Goal: Communication & Community: Answer question/provide support

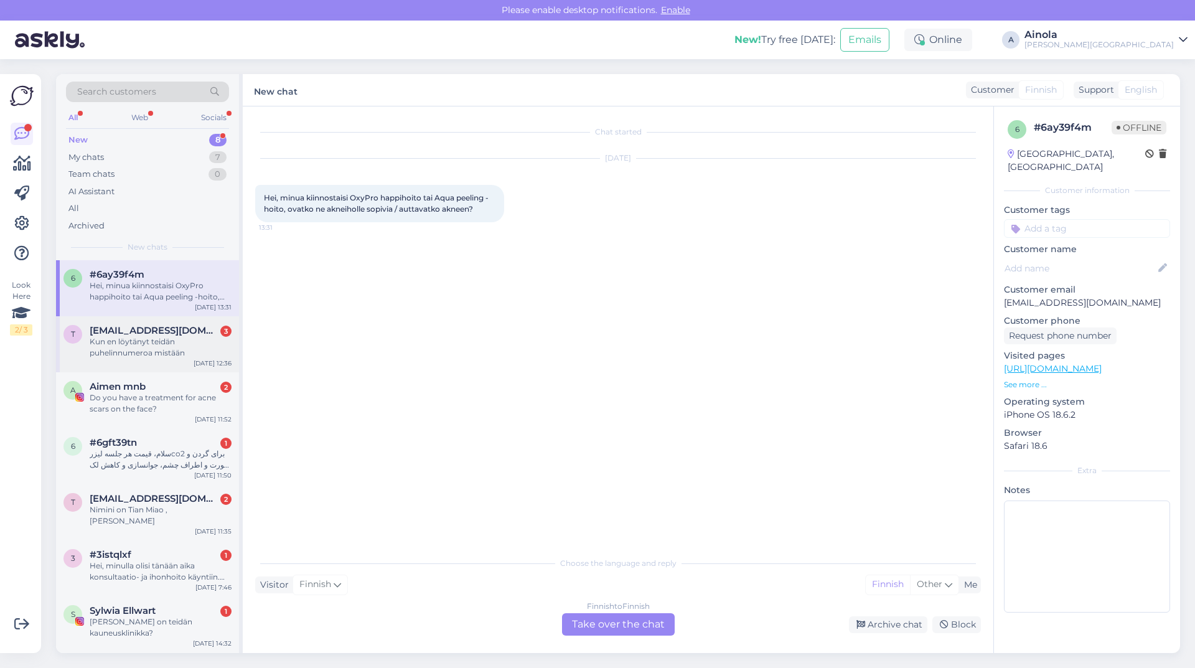
click at [134, 359] on div "t [EMAIL_ADDRESS][DOMAIN_NAME] 3 Kun en löytänyt teidän puhelinnumeroa mistään …" at bounding box center [147, 344] width 183 height 56
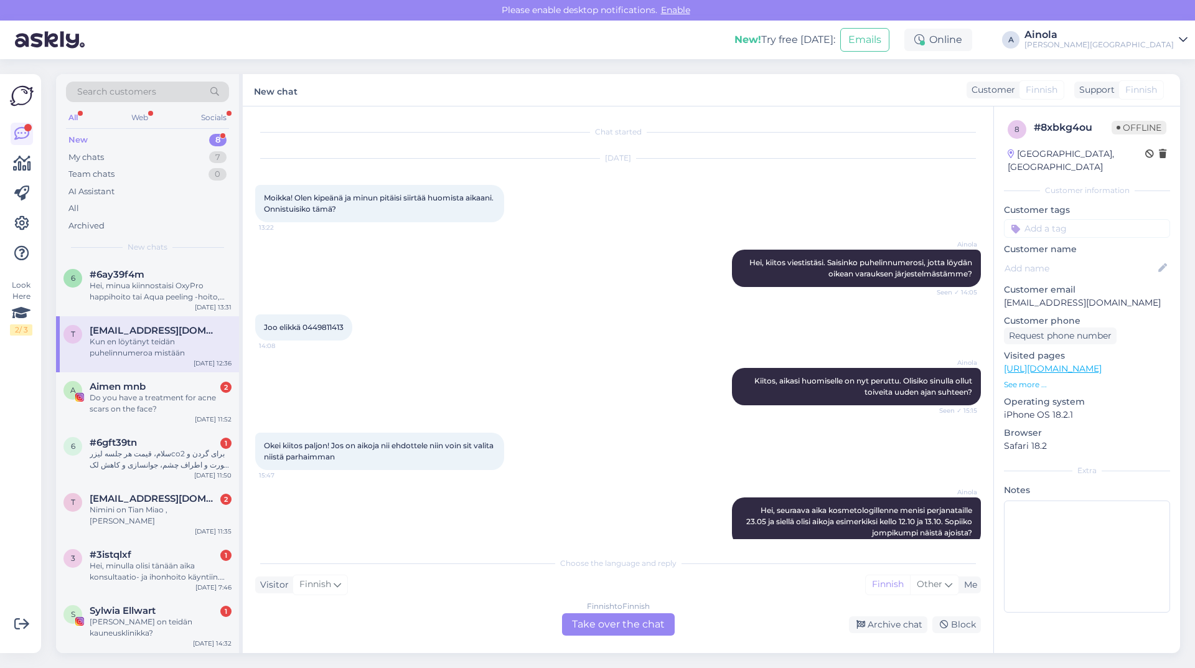
scroll to position [455, 0]
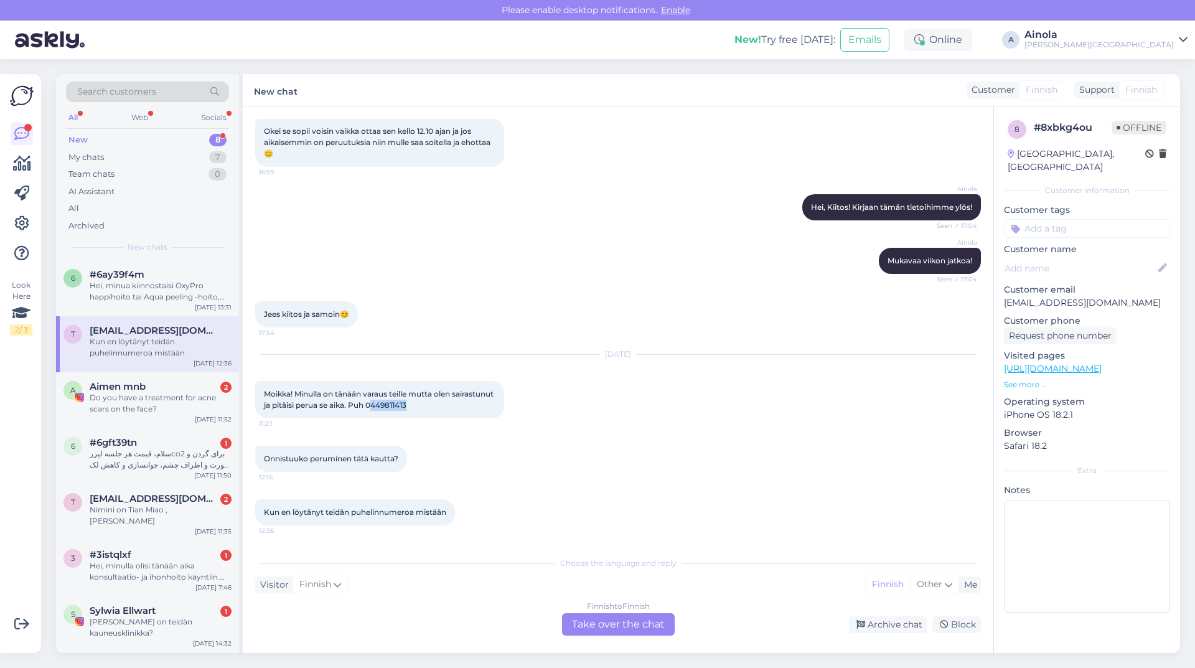
drag, startPoint x: 420, startPoint y: 408, endPoint x: 455, endPoint y: 407, distance: 35.5
click at [455, 407] on div "Moikka! Minulla on tänään varaus teille mutta olen sairastunut ja pitäisi perua…" at bounding box center [379, 399] width 249 height 37
copy span "449811413"
click at [603, 626] on div "Finnish to Finnish Take over the chat" at bounding box center [618, 624] width 113 height 22
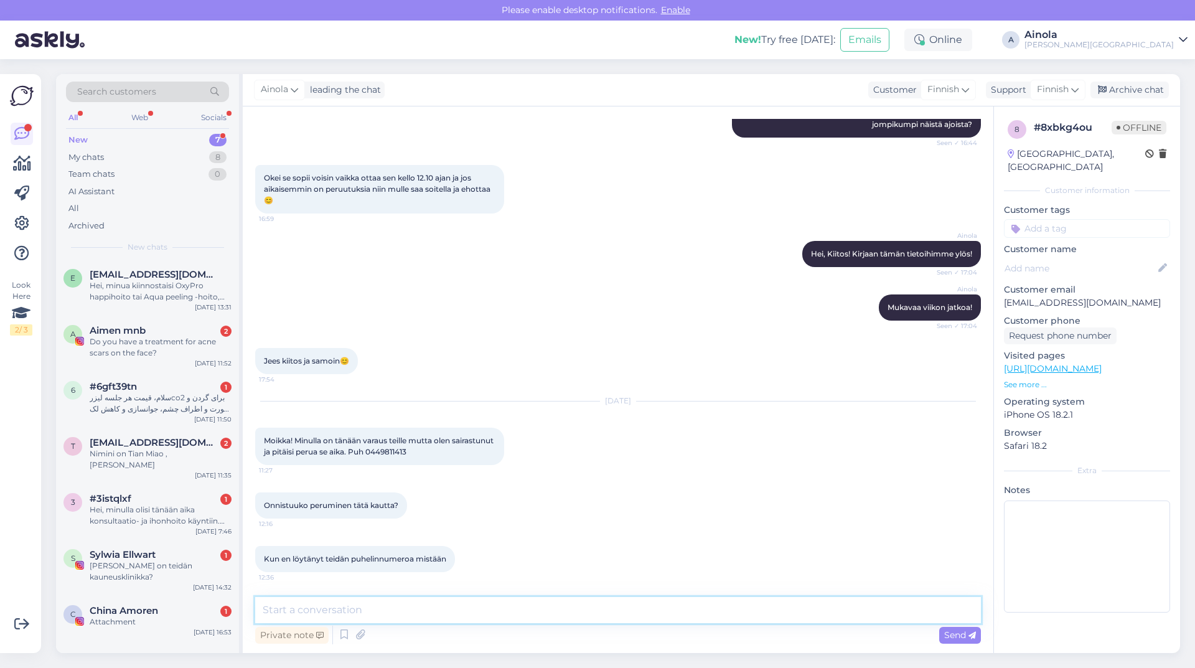
click at [373, 619] on textarea at bounding box center [618, 610] width 726 height 26
drag, startPoint x: 256, startPoint y: 441, endPoint x: 460, endPoint y: 458, distance: 204.9
click at [460, 458] on div "Moikka! Minulla on tänään varaus teille mutta olen sairastunut ja pitäisi perua…" at bounding box center [379, 446] width 249 height 37
copy span "Moikka! Minulla on tänään varaus teille mutta olen sairastunut ja pitäisi perua…"
click at [412, 605] on textarea "Hei ja kiitos viestistänne" at bounding box center [618, 610] width 726 height 26
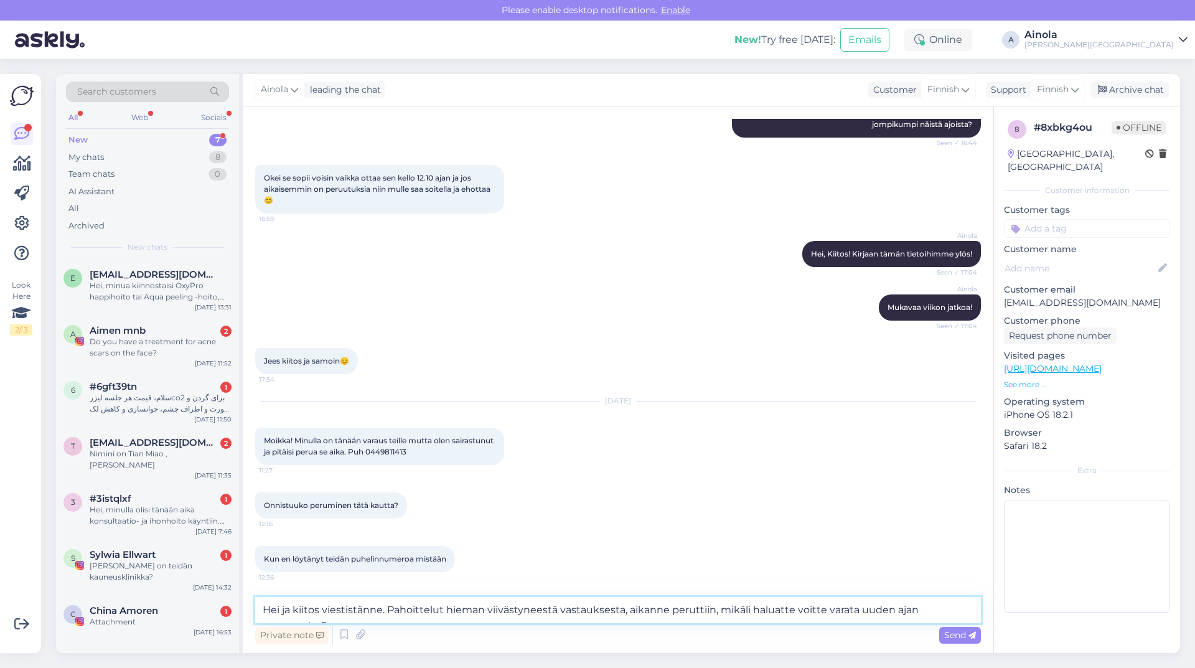
scroll to position [423, 0]
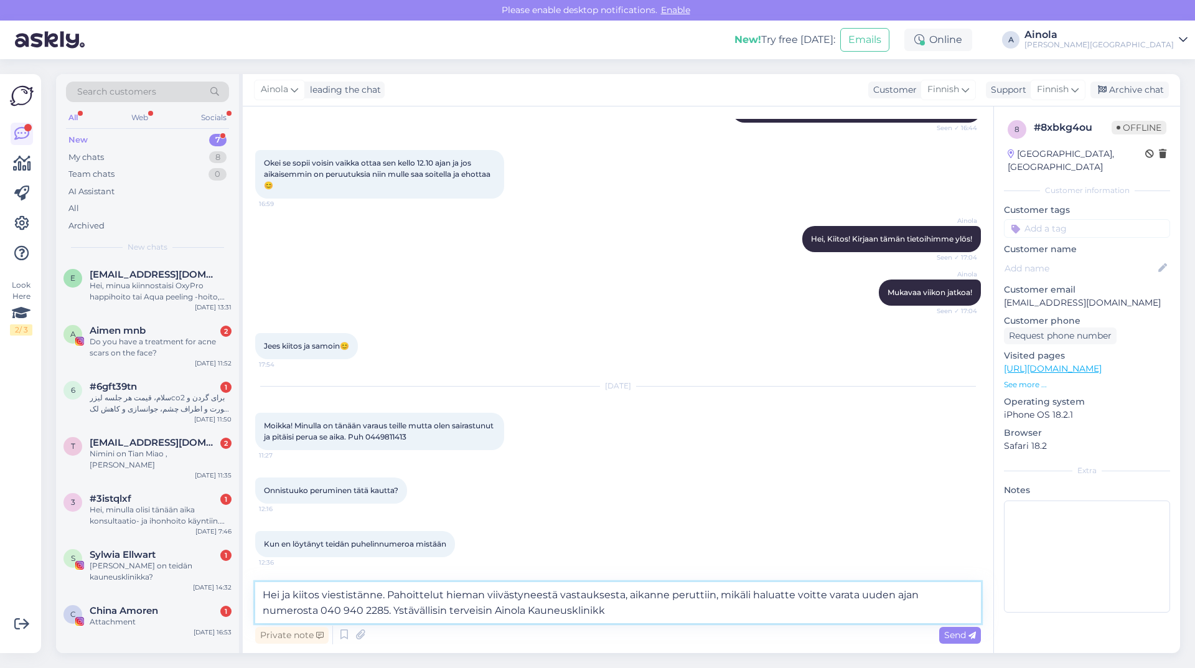
type textarea "Hei ja kiitos viestistänne. Pahoittelut hieman viivästyneestä vastauksesta, aik…"
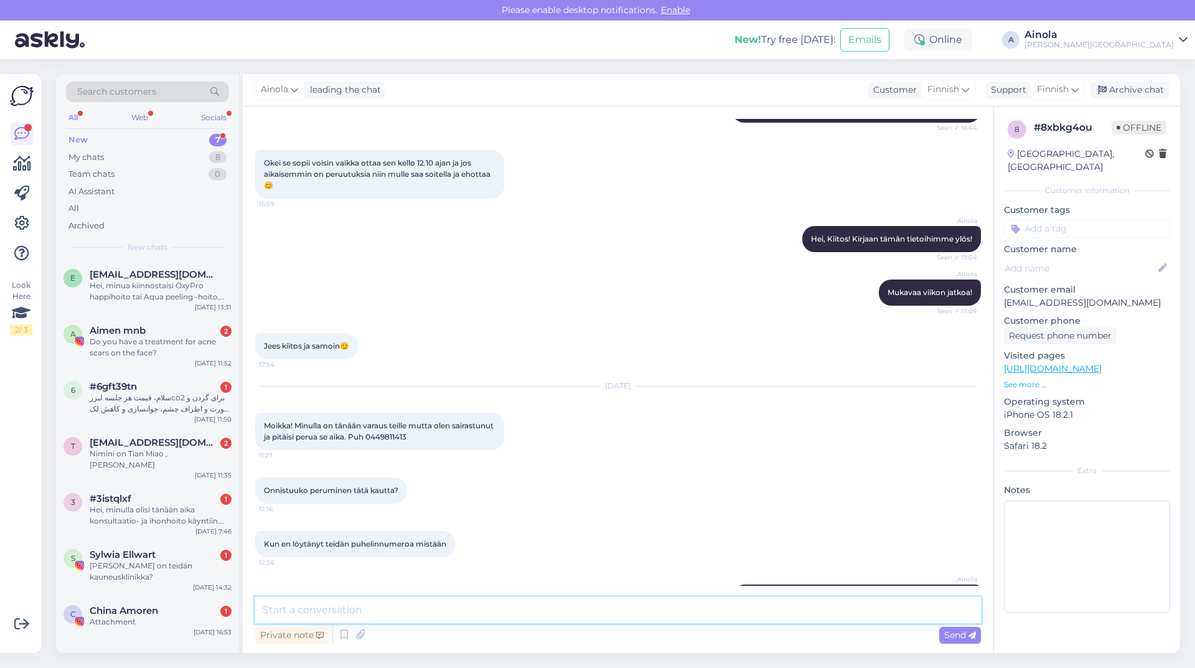
scroll to position [496, 0]
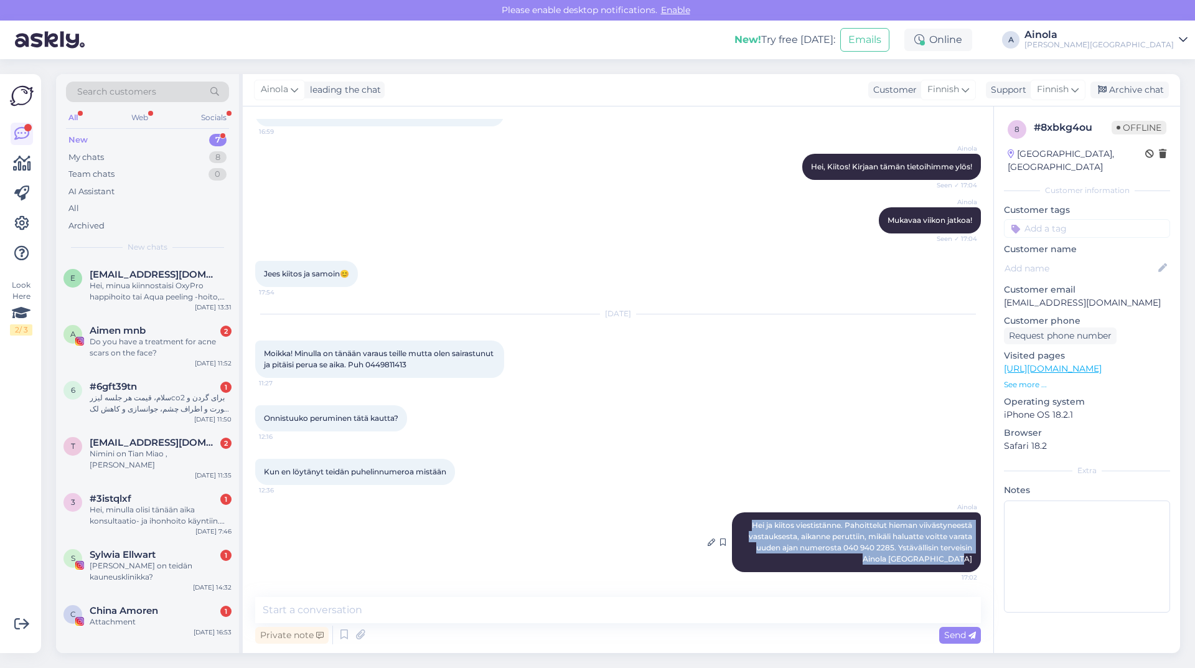
drag, startPoint x: 740, startPoint y: 529, endPoint x: 965, endPoint y: 560, distance: 227.4
click at [965, 560] on div "Ainola Hei ja kiitos viestistänne. Pahoittelut hieman viivästyneestä vastaukses…" at bounding box center [856, 542] width 249 height 60
copy span "Hei ja kiitos viestistänne. Pahoittelut hieman viivästyneestä vastauksesta, aik…"
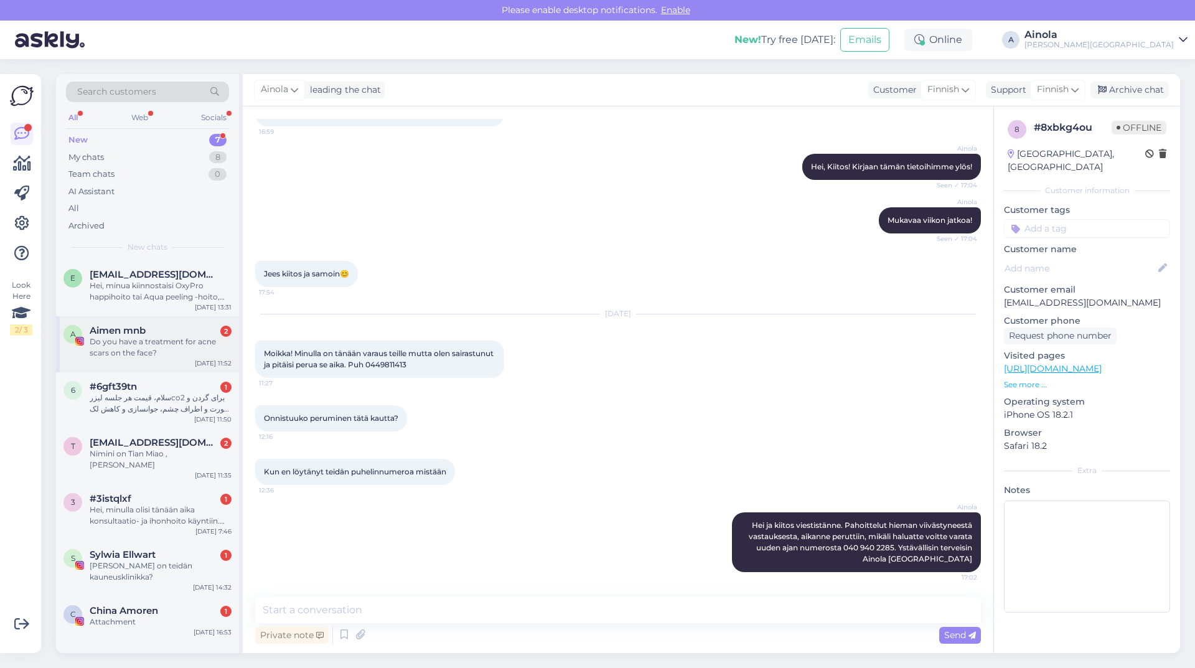
click at [147, 340] on div "Do you have a treatment for acne scars on the face?" at bounding box center [161, 347] width 142 height 22
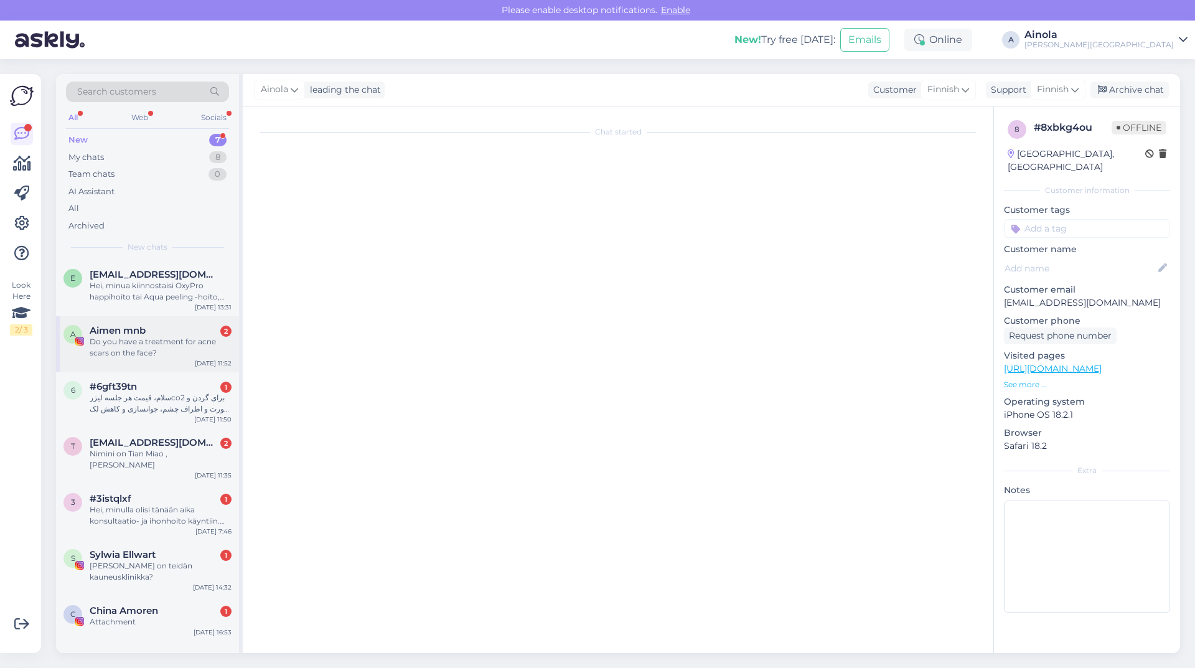
scroll to position [0, 0]
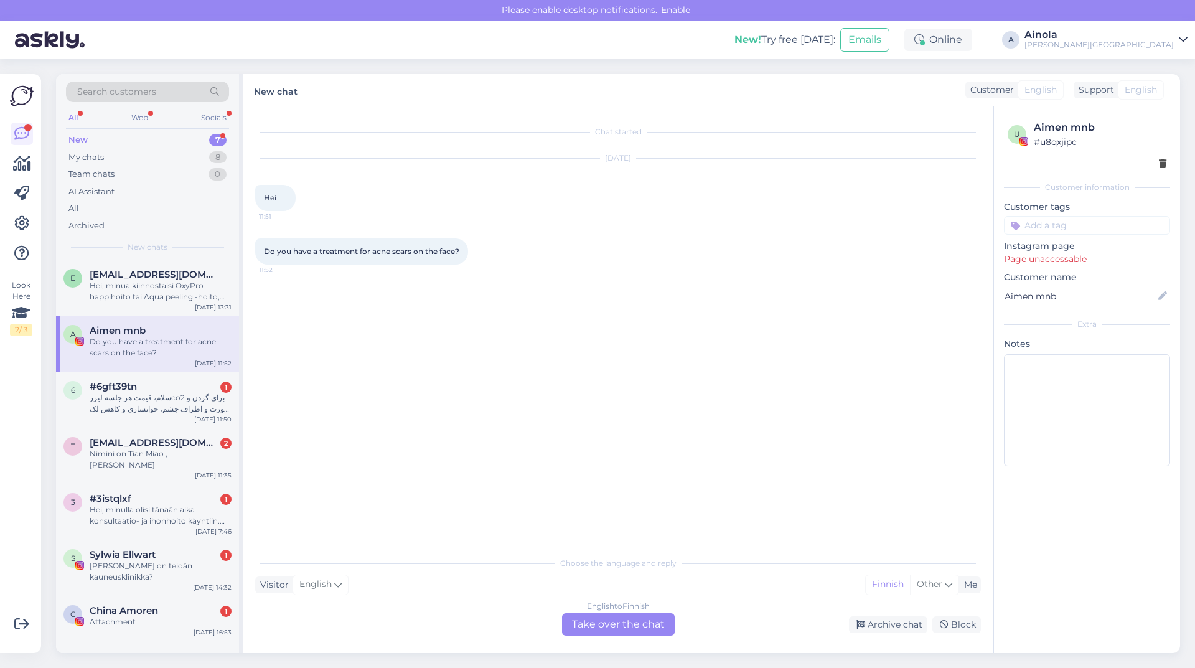
click at [632, 617] on div "English to Finnish Take over the chat" at bounding box center [618, 624] width 113 height 22
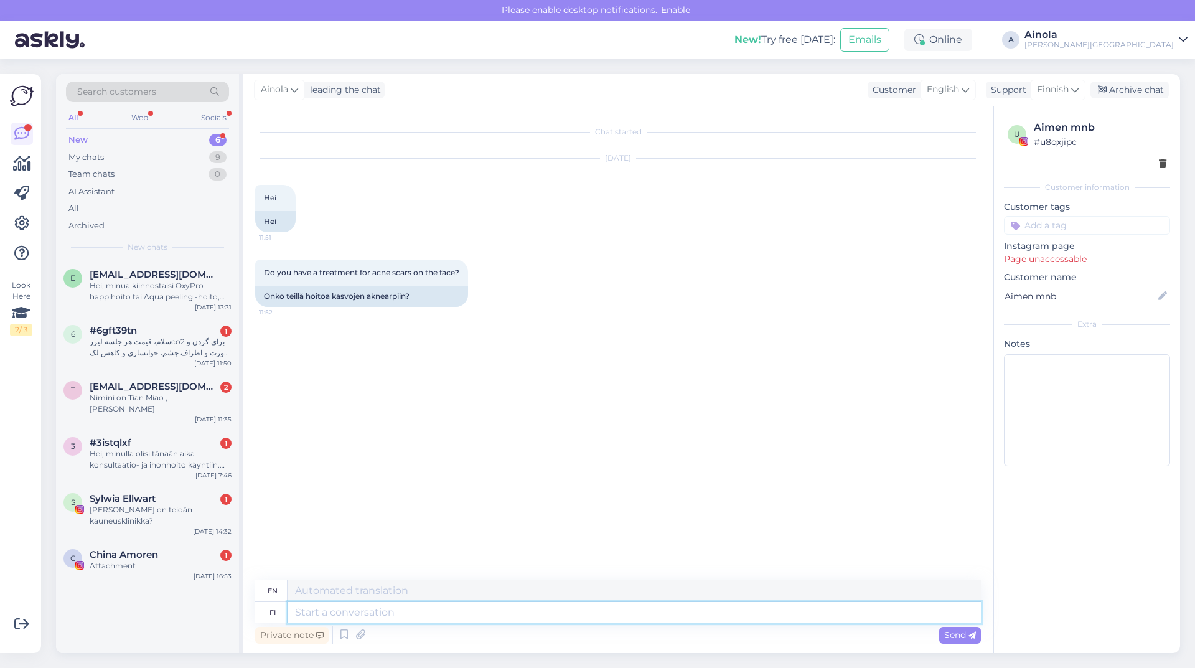
click at [325, 611] on textarea at bounding box center [635, 612] width 694 height 21
type textarea "Hei ja k"
type textarea "Hello and"
type textarea "Hei ja ki"
type textarea "Hello"
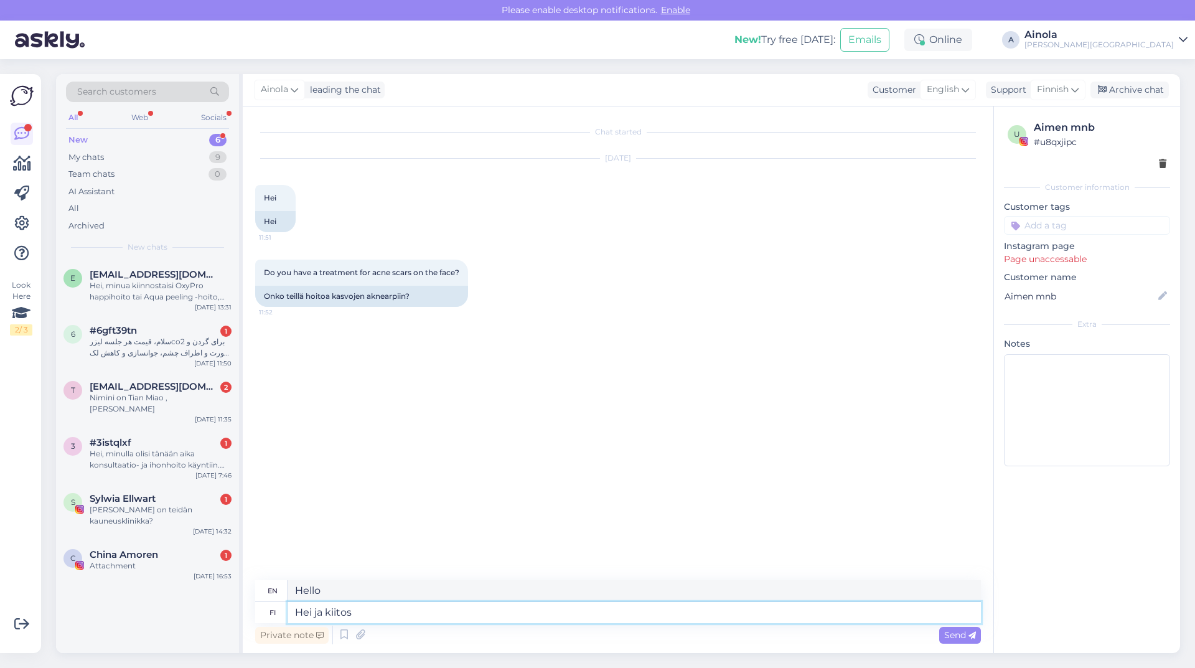
type textarea "Hei ja kiitos"
type textarea "Hello and thank you"
type textarea "Hei ja kiitos viestistäsi"
type textarea "Hello and thank you for your message."
type textarea "Hei ja kiitos viestistäsi,"
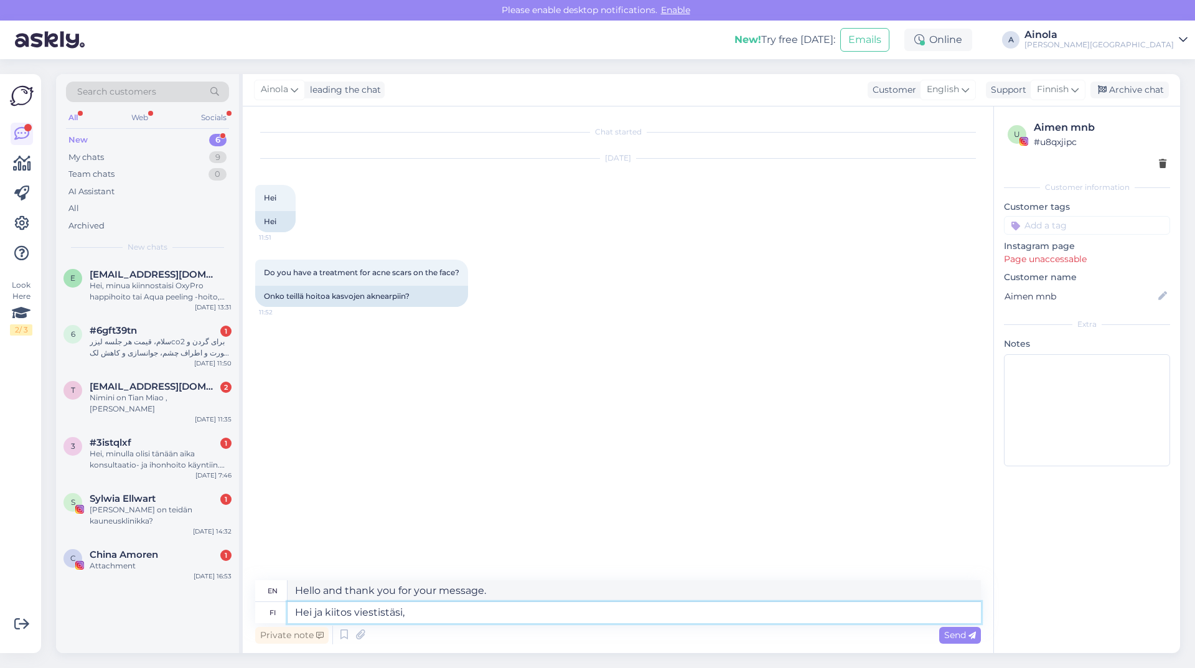
type textarea "Hi and thanks for your message,"
type textarea "Hei ja kiitos viestistäsi,"
type textarea "Hi and thanks for your message,"
type textarea "Hei ja kiitos viestistäsi, klinikkamme"
type textarea "Hello and thank you for your message, our clinic"
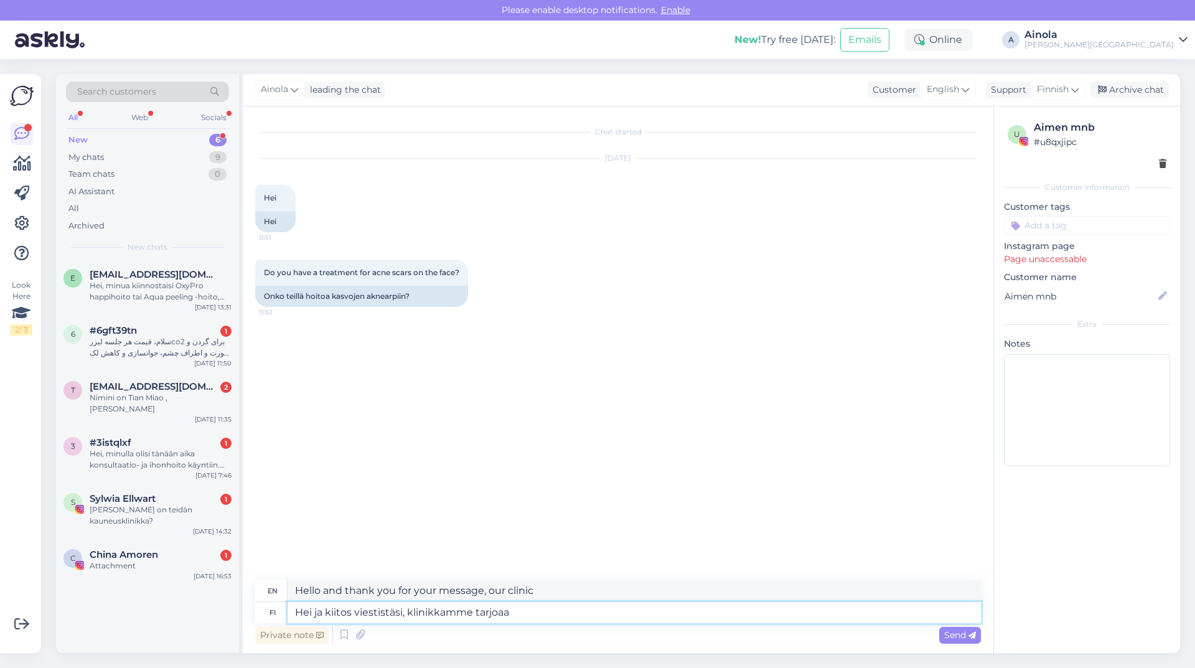
type textarea "Hei ja kiitos viestistäsi, klinikkamme tarjoaa"
type textarea "Hello and thank you for your message, our clinic offers"
type textarea "Hei ja kiitos viestistäsi, klinikkamme tarjoaa aknea"
type textarea "Hello and thank you for your message, our clinic offers acne"
type textarea "Hei ja kiitos viestistäsi, klinikkamme tarjoaa aknearpiin"
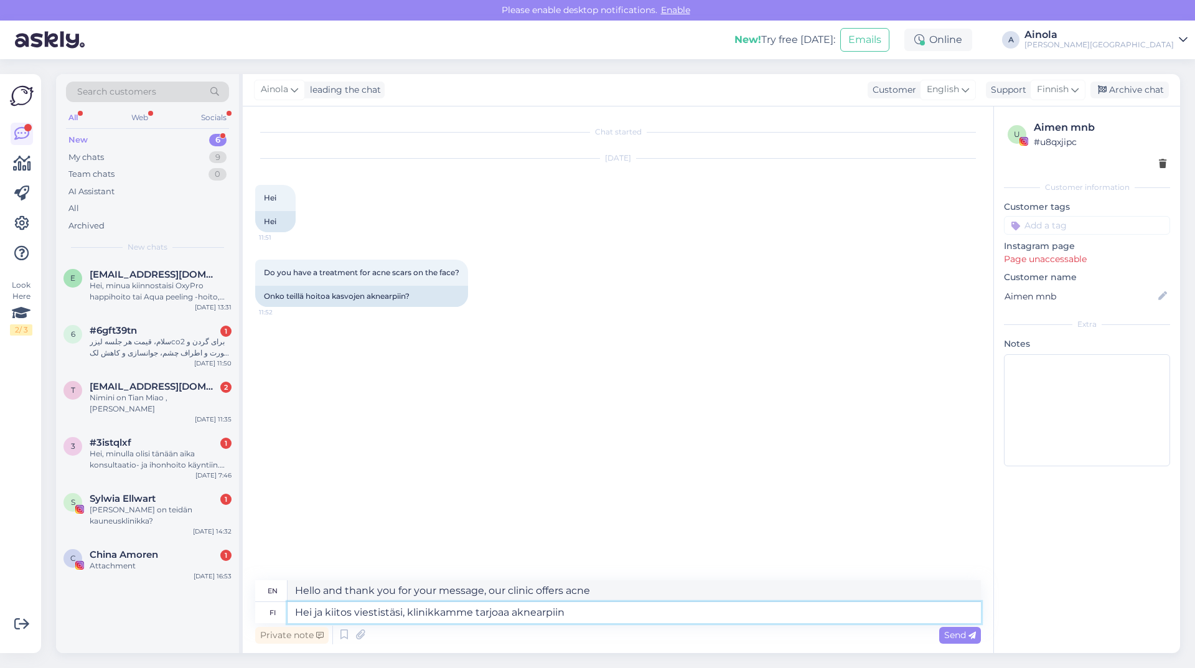
type textarea "Hello and thank you for your message, our clinic offers acne scar treatment."
type textarea "Hei ja kiitos viestistäsi, klinikkamme tarjoaa aknearpiin hoitoja e"
type textarea "Hello and thank you for your message, our clinic offers treatments for acne sca…"
type textarea "Hei ja kiitos viestistäsi, klinikkamme tarjoaa aknearpiin hoitoja esimerkiksi"
type textarea "Hello and thank you for your message, our clinic offers treatments for acne sca…"
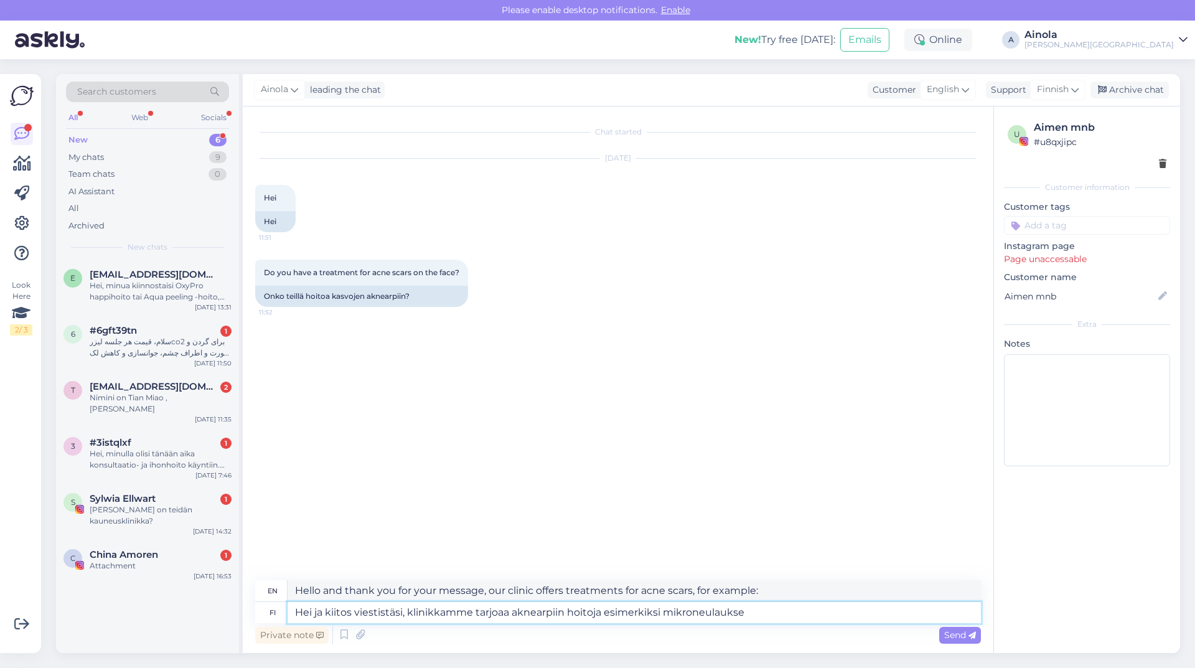
type textarea "Hei ja kiitos viestistäsi, klinikkamme tarjoaa aknearpiin hoitoja esimerkiksi m…"
type textarea "Hello and thank you for your message, our clinic offers treatments for acne sca…"
type textarea "Hei ja kiitos viestistäsi, klinikkamme tarjoaa aknearpiin hoitoja esimerkiksi m…"
type textarea "Hello and thank you for your message, our clinic offers treatments for acne sca…"
type textarea "Hei ja kiitos viestistäsi, klinikkamme tarjoaa aknearpiin hoitoja esimerkiksi m…"
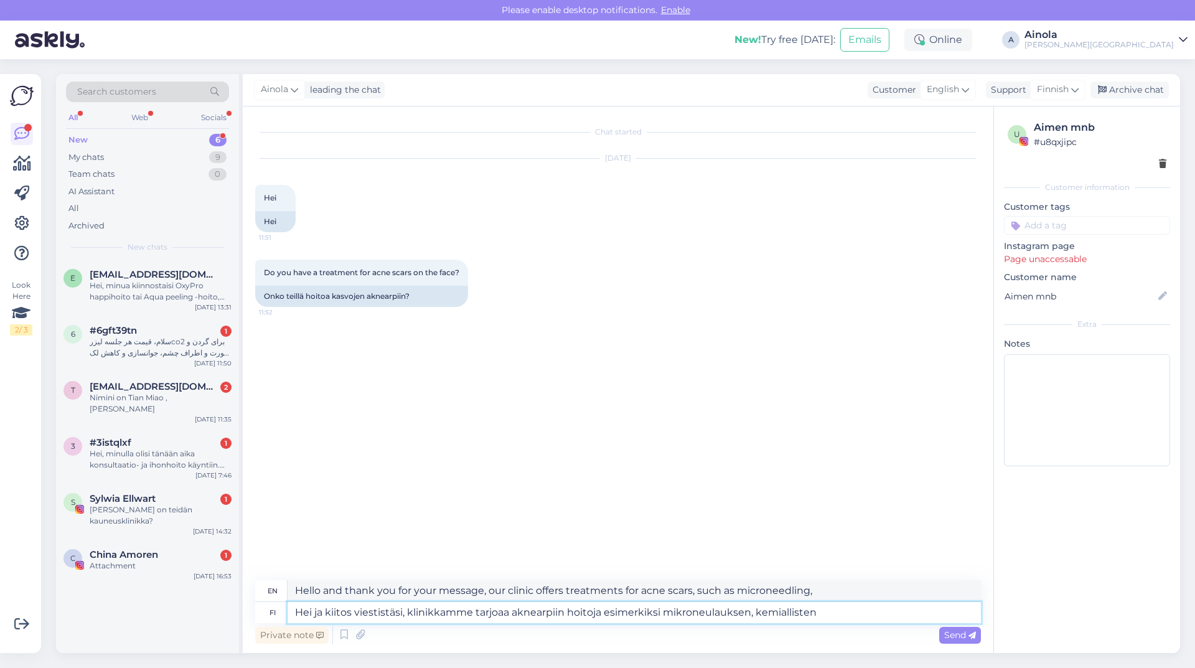
type textarea "Hello and thank you for your message, our clinic offers treatments for acne sca…"
type textarea "Hei ja kiitos viestistäsi, klinikkamme tarjoaa aknearpiin hoitoja esimerkiksi m…"
type textarea "Hello and thank you for your message, our clinic offers treatments for acne sca…"
type textarea "Hei ja kiitos viestistäsi, klinikkamme tarjoaa aknearpiin hoitoja esimerkiksi m…"
type textarea "Hello and thank you for your message, our clinic offers treatments for acne sca…"
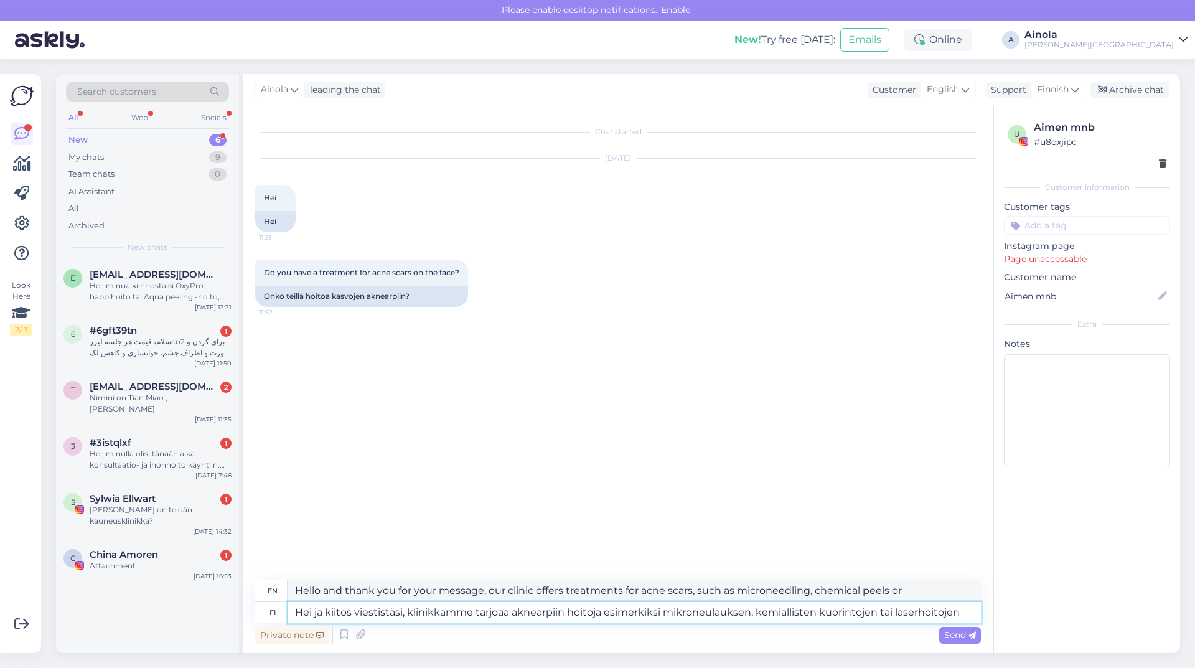
type textarea "Hei ja kiitos viestistäsi, klinikkamme tarjoaa aknearpiin hoitoja esimerkiksi m…"
type textarea "Hello and thank you for your message, our clinic offers treatments for acne sca…"
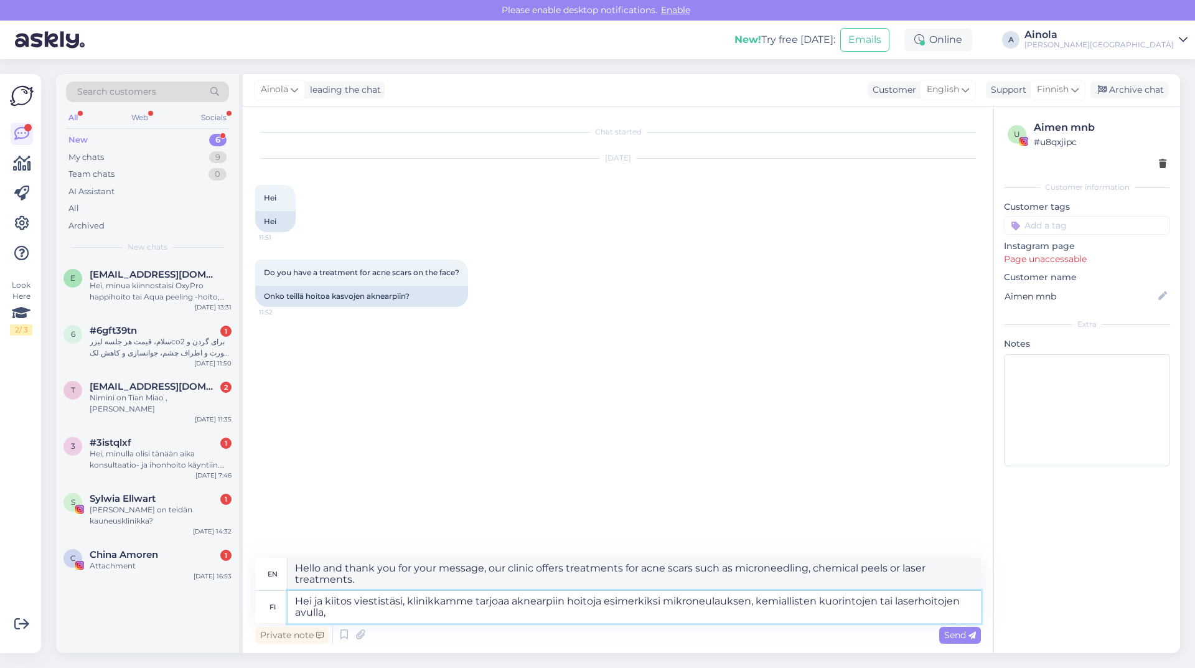
type textarea "Hei ja kiitos viestistäsi, klinikkamme tarjoaa aknearpiin hoitoja esimerkiksi m…"
type textarea "Hello and thank you for your message, our clinic offers treatments for acne sca…"
type textarea "Hei ja kiitos viestistäsi, klinikkamme tarjoaa aknearpiin hoitoja esimerkiksi m…"
type textarea "Hello and thank you for your message, our clinic offers treatments for acne sca…"
type textarea "Hei ja kiitos viestistäsi, klinikkamme tarjoaa aknearpiin hoitoja esimerkiksi m…"
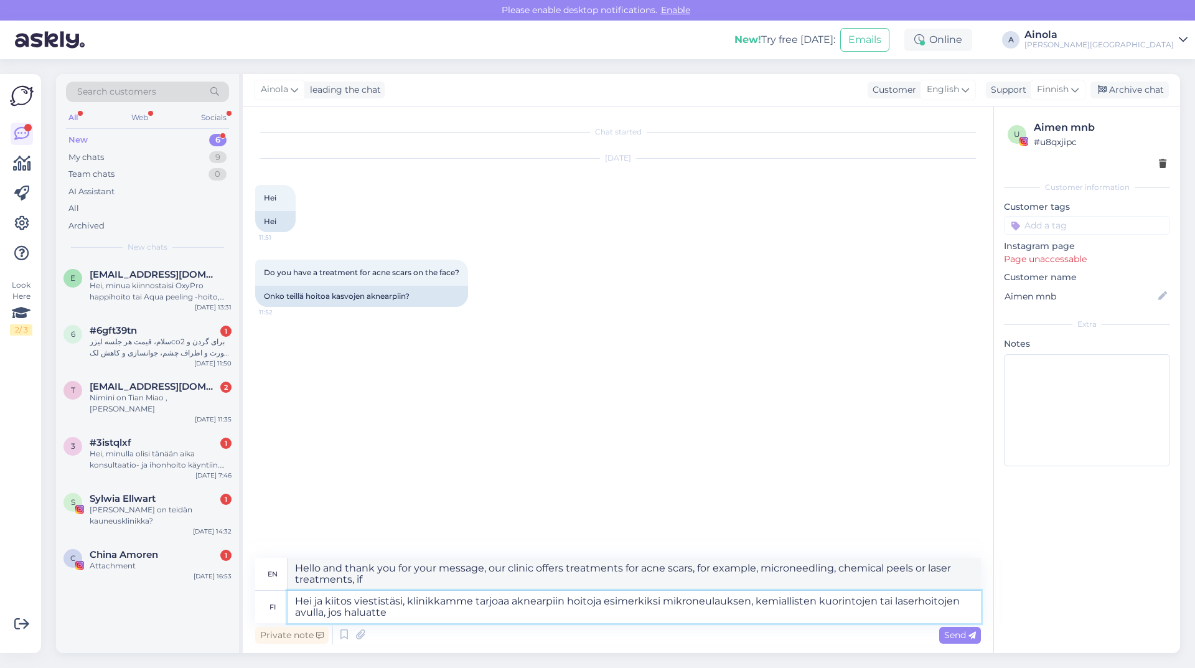
type textarea "Hello and thank you for your message, our clinic offers treatments for acne sca…"
type textarea "Hei ja kiitos viestistäsi, klinikkamme tarjoaa aknearpiin hoitoja esimerkiksi m…"
type textarea "Hello and thank you for your message, our clinic offers treatments for acne sca…"
type textarea "Hei ja kiitos viestistäsi, klinikkamme tarjoaa aknearpiin hoitoja esimerkiksi m…"
type textarea "Hello and thank you for your message, our clinic offers treatments for acne sca…"
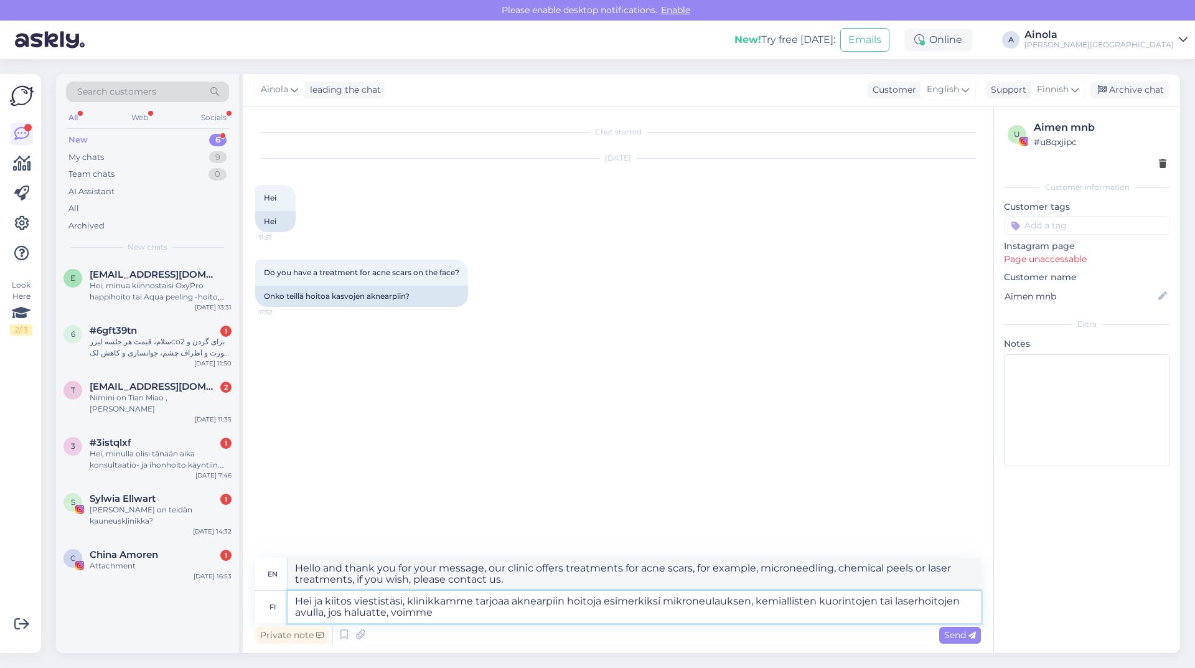
type textarea "Hei ja kiitos viestistäsi, klinikkamme tarjoaa aknearpiin hoitoja esimerkiksi m…"
type textarea "Hello and thank you for your message, our clinic offers treatments for acne sca…"
type textarea "Hei ja kiitos viestistäsi, klinikkamme tarjoaa aknearpiin hoitoja esimerkiksi m…"
type textarea "Hello and thank you for your message, our clinic offers treatments for acne sca…"
type textarea "Hei ja kiitos viestistäsi, klinikkamme tarjoaa aknearpiin hoitoja esimerkiksi m…"
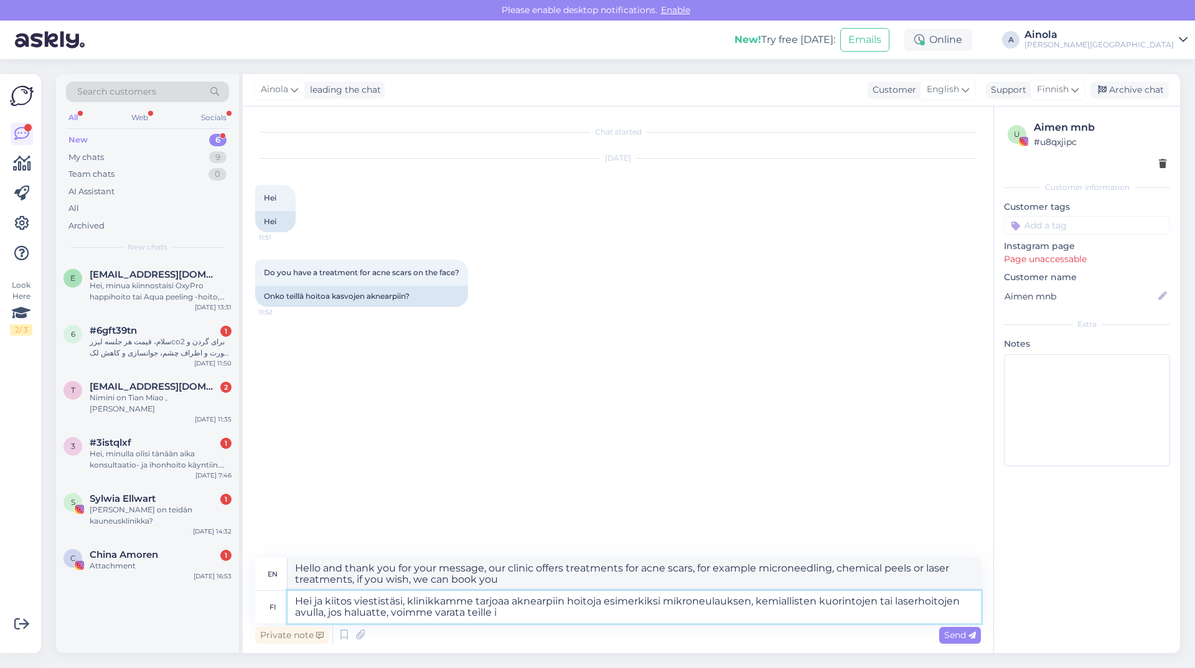
type textarea "Hello and thank you for your message, our clinic offers treatments for acne sca…"
type textarea "Hei ja kiitos viestistäsi, klinikkamme tarjoaa aknearpiin hoitoja esimerkiksi m…"
type textarea "Hello and thank you for your message, our clinic offers treatments for acne sca…"
type textarea "Hei ja kiitos viestistäsi, klinikkamme tarjoaa aknearpiin hoitoja esimerkiksi m…"
type textarea "Hello and thank you for your message, our clinic offers treatments for acne sca…"
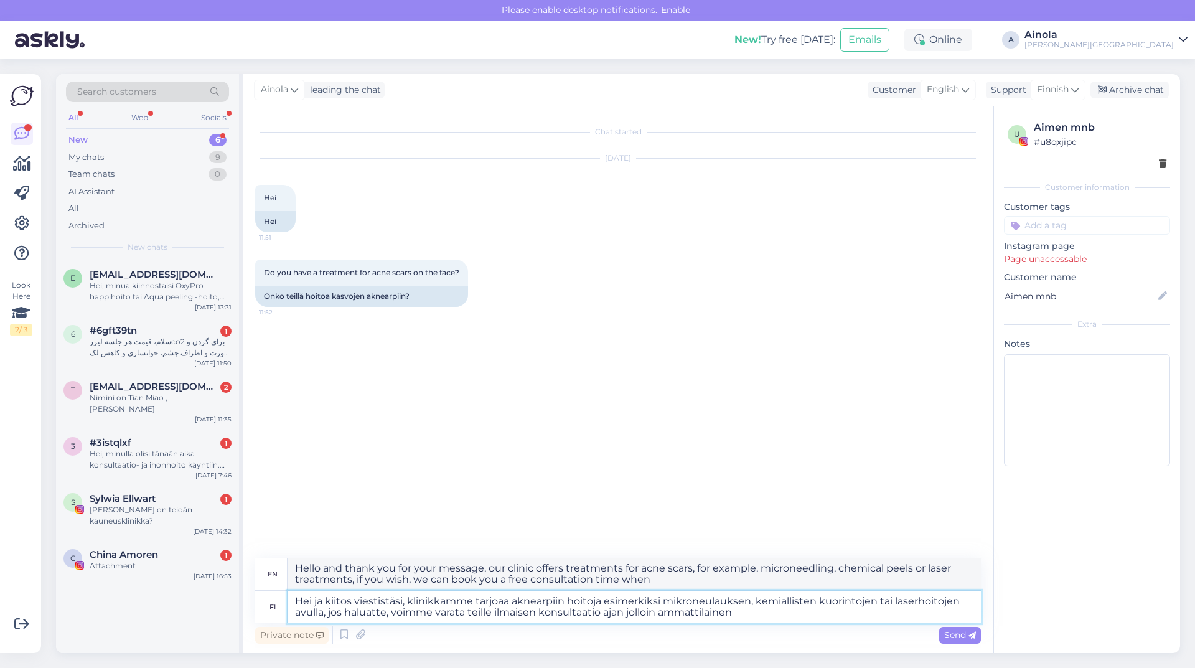
type textarea "Hei ja kiitos viestistäsi, klinikkamme tarjoaa aknearpiin hoitoja esimerkiksi m…"
type textarea "Hello and thank you for your message, our clinic offers treatments for acne sca…"
type textarea "Hei ja kiitos viestistäsi, klinikkamme tarjoaa aknearpiin hoitoja esimerkiksi m…"
type textarea "Hello and thank you for your message, our clinic offers treatments for acne sca…"
type textarea "Hei ja kiitos viestistäsi, klinikkamme tarjoaa aknearpiin hoitoja esimerkiksi m…"
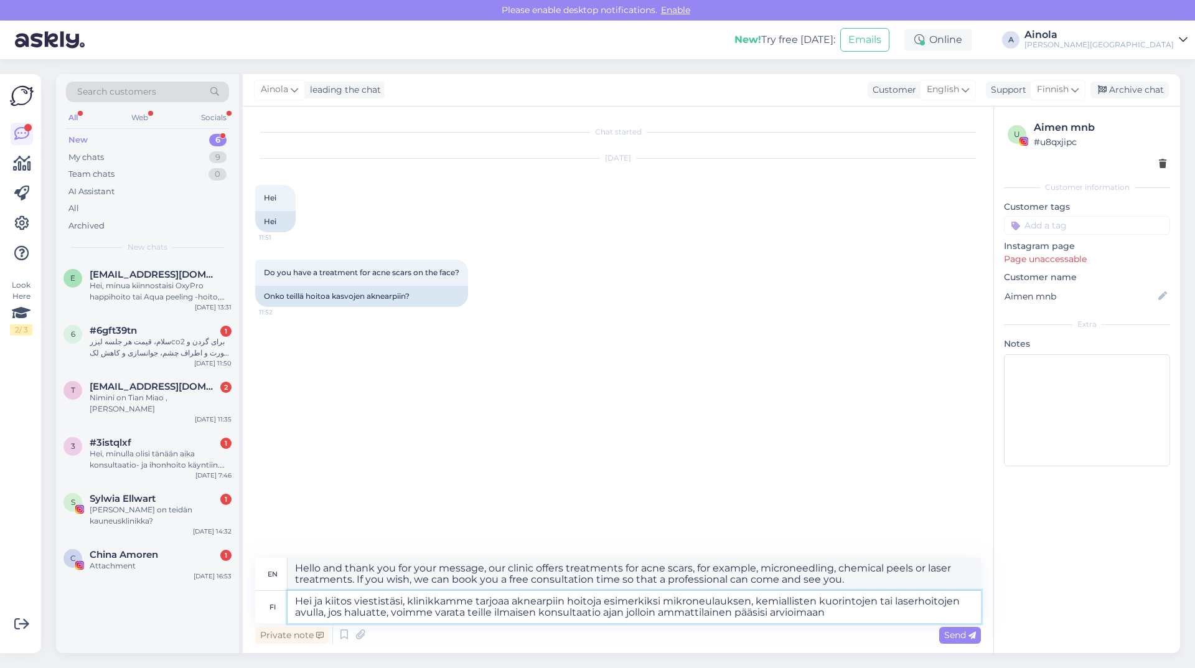
type textarea "Hello and thank you for your message, our clinic offers treatments for acne sca…"
type textarea "Hei ja kiitos viestistäsi, klinikkamme tarjoaa aknearpiin hoitoja esimerkiksi m…"
type textarea "Hello and thank you for your message, our clinic offers treatments for acne sca…"
type textarea "Hei ja kiitos viestistäsi, klinikkamme tarjoaa aknearpiin hoitoja esimerkiksi m…"
type textarea "Hello and thank you for your message, our clinic offers treatments for acne sca…"
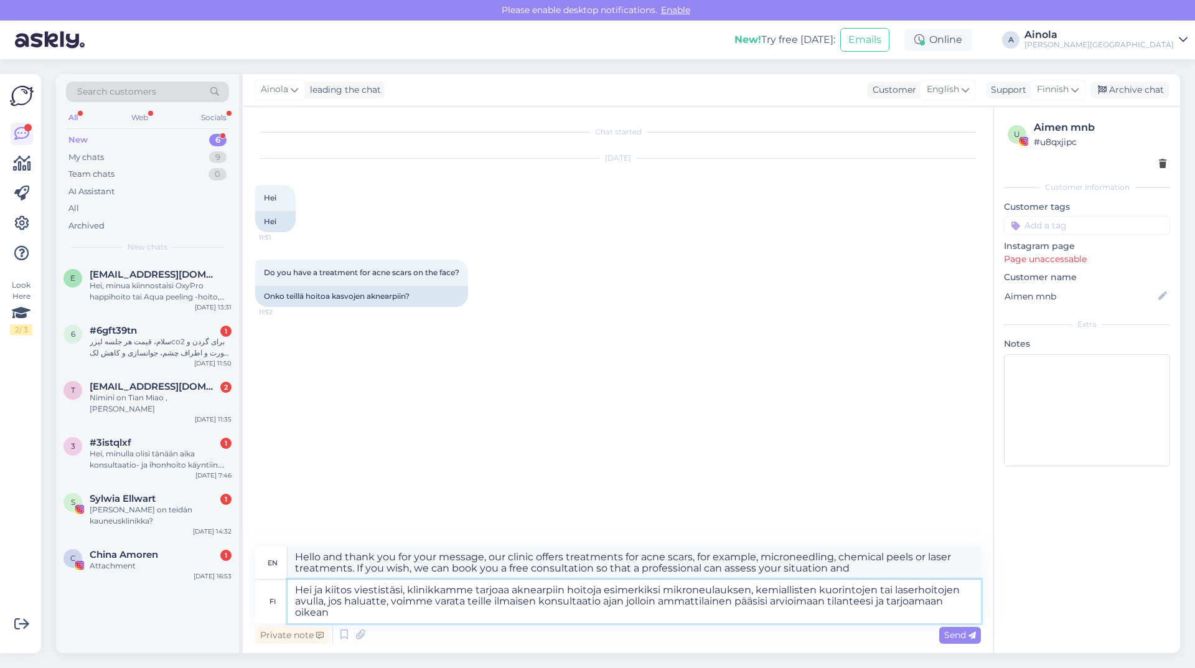
type textarea "Hei ja kiitos viestistäsi, klinikkamme tarjoaa aknearpiin hoitoja esimerkiksi m…"
type textarea "Hello and thank you for your message, our clinic offers treatments for acne sca…"
type textarea "Hei ja kiitos viestistäsi, klinikkamme tarjoaa aknearpiin hoitoja esimerkiksi m…"
type textarea "Hello and thank you for your message, our clinic offers treatments for acne sca…"
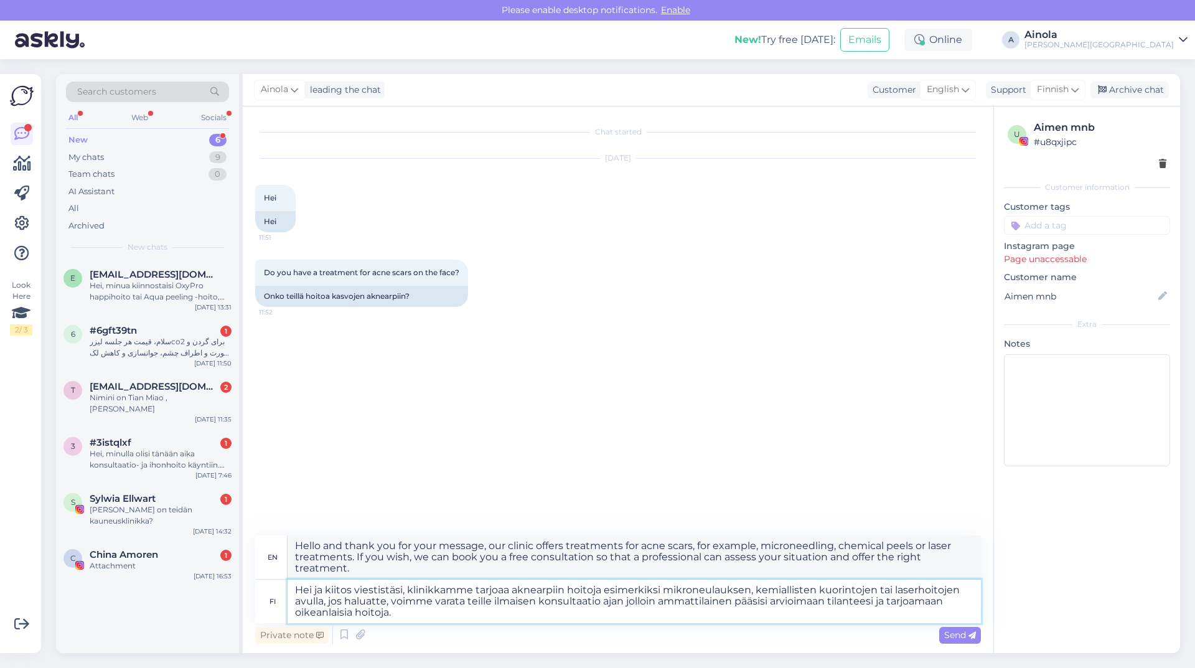
type textarea "Hei ja kiitos viestistäsi, klinikkamme tarjoaa aknearpiin hoitoja esimerkiksi m…"
type textarea "Hello and thank you for your message, our clinic offers treatments for acne sca…"
type textarea "Hei ja kiitos viestistäsi, klinikkamme tarjoaa aknearpiin hoitoja esimerkiksi m…"
type textarea "Hello and thank you for your message, our clinic offers treatments for acne sca…"
type textarea "Hei ja kiitos viestistäsi, klinikkamme tarjoaa aknearpiin hoitoja esimerkiksi m…"
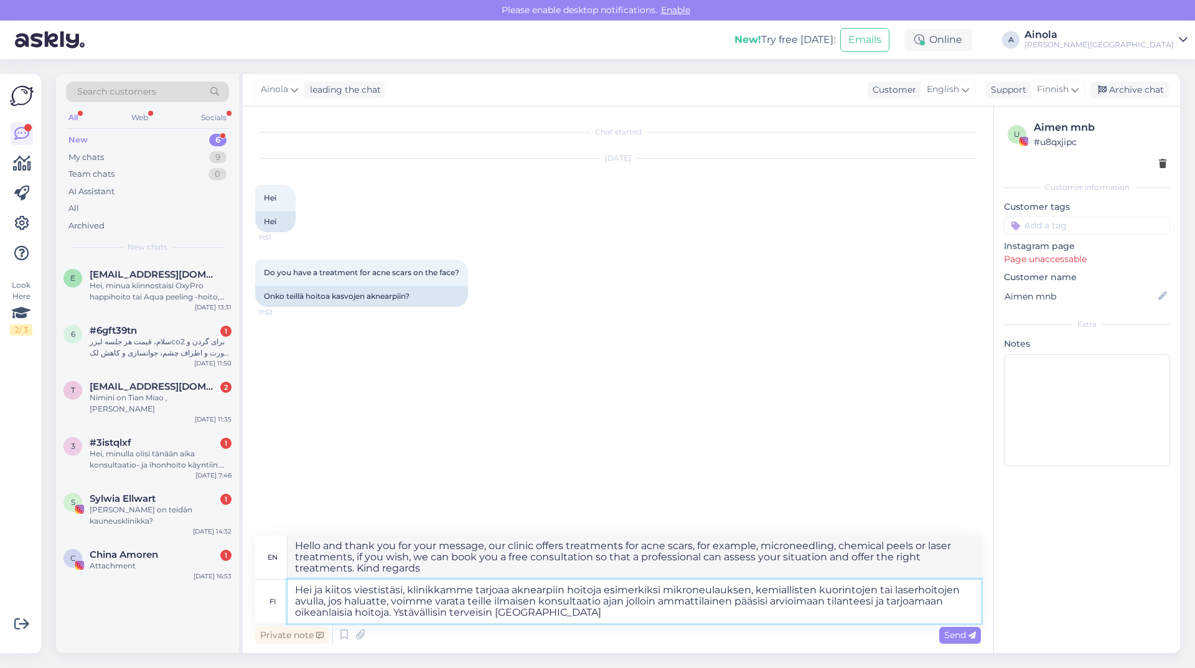
type textarea "Hello and thank you for your message, our clinic offers treatments for acne sca…"
type textarea "Hei ja kiitos viestistäsi, klinikkamme tarjoaa aknearpiin hoitoja esimerkiksi m…"
type textarea "Hello and thank you for your message, our clinic offers treatments for acne sca…"
type textarea "Hei ja kiitos viestistäsi, klinikkamme tarjoaa aknearpiin hoitoja esimerkiksi m…"
click at [959, 634] on span "Send" at bounding box center [960, 634] width 32 height 11
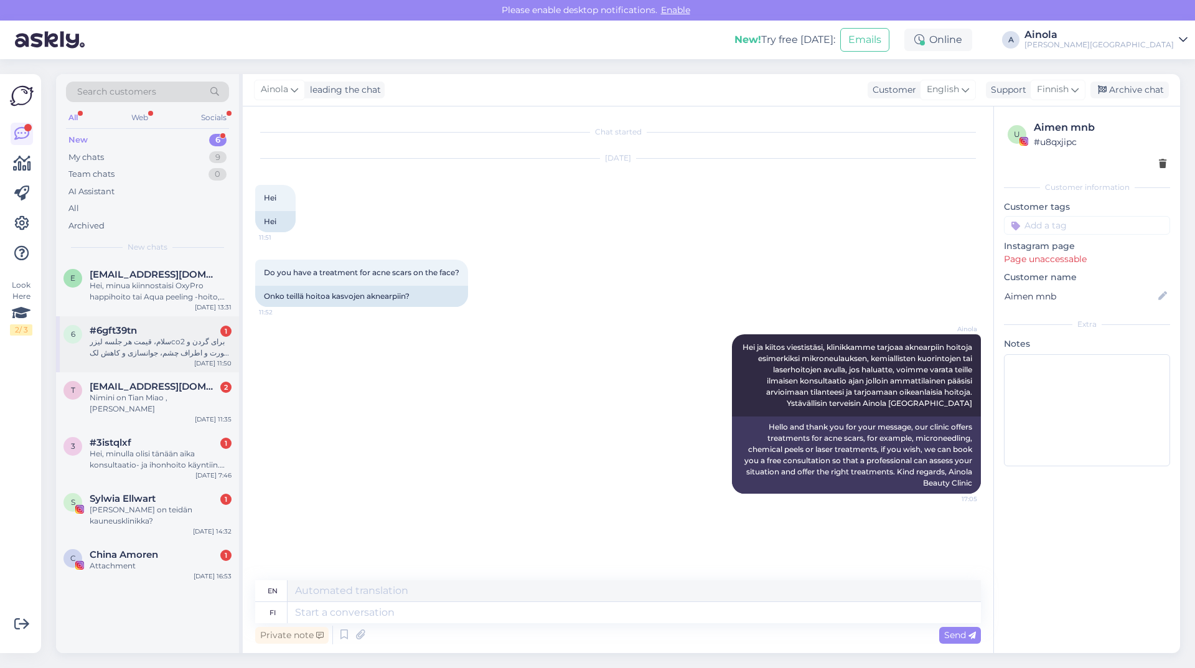
click at [171, 340] on div "سلام، قیمت هر جلسه لیزرco2 برای گردن و صورت و اطراف چشم، جوانسازی و کاهش لک های…" at bounding box center [161, 347] width 142 height 22
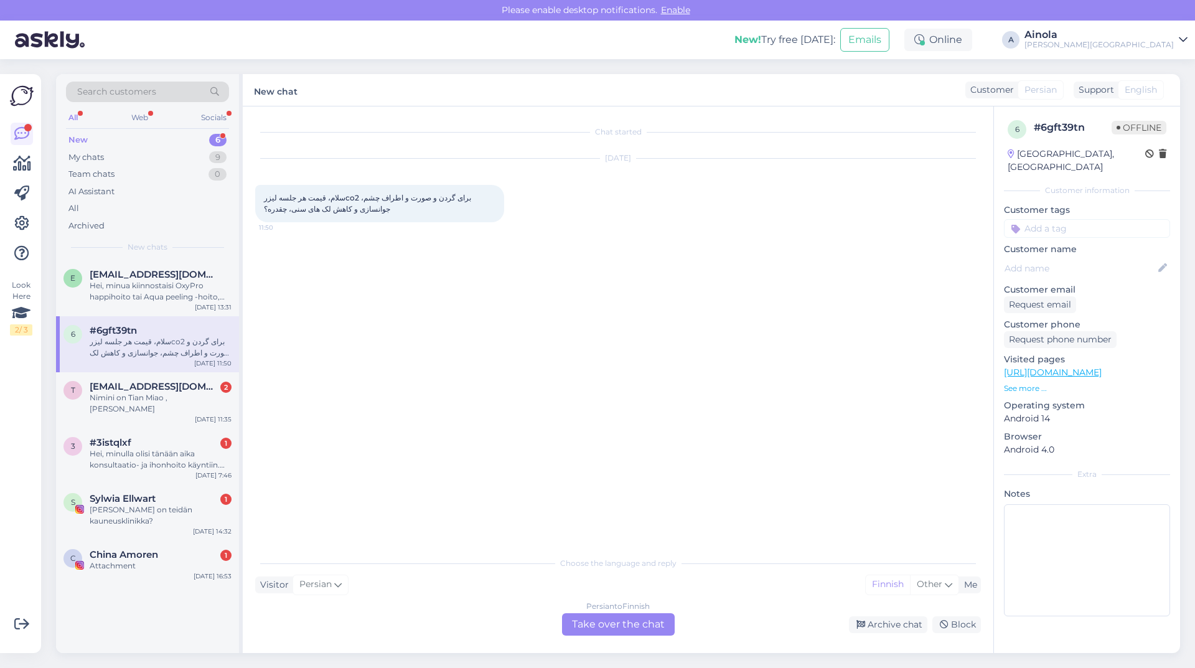
click at [608, 620] on div "Persian to Finnish Take over the chat" at bounding box center [618, 624] width 113 height 22
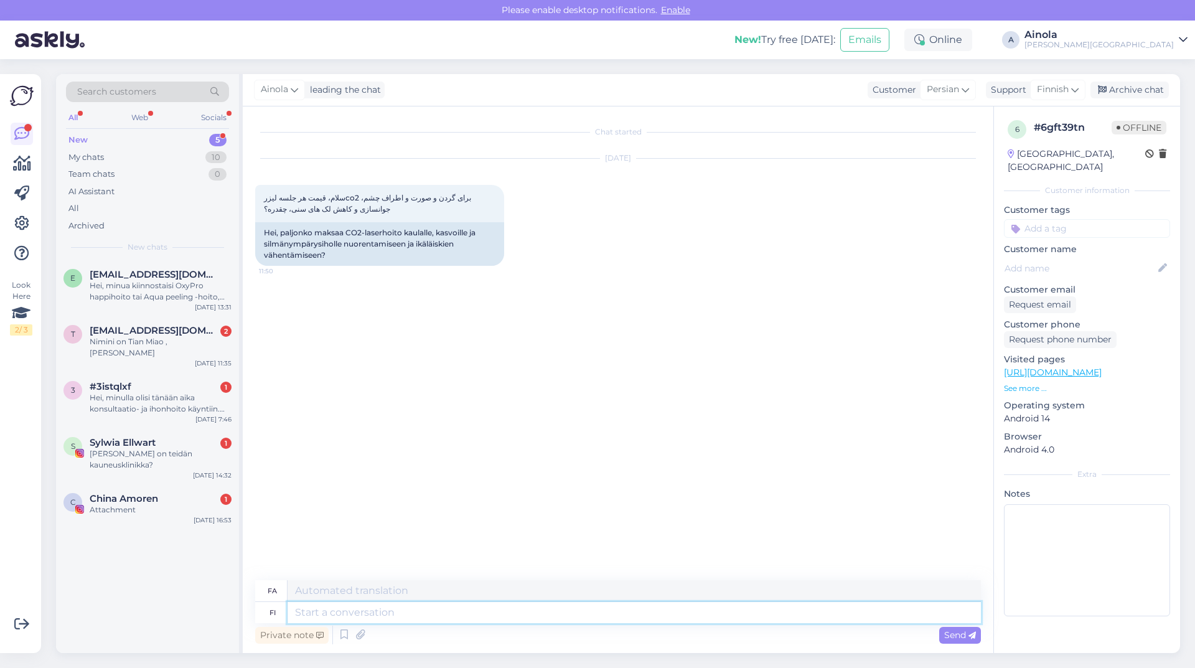
click at [321, 614] on textarea at bounding box center [635, 612] width 694 height 21
type textarea "Hei,"
type textarea "سلام،"
type textarea "Hei, v"
type textarea "آنها"
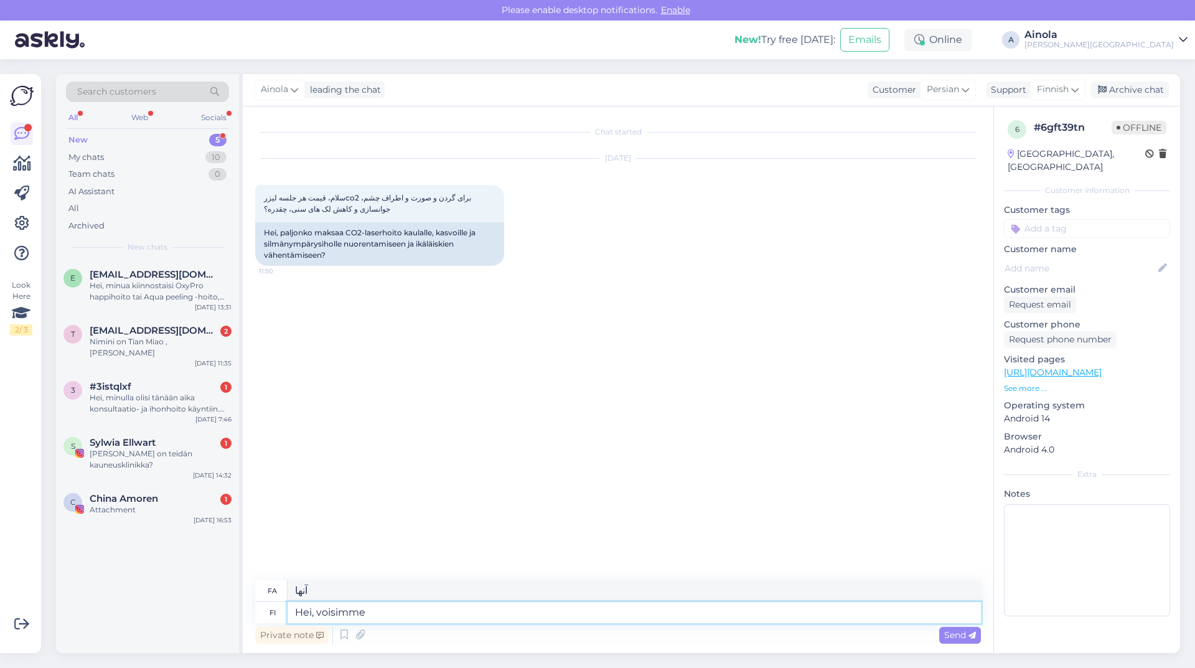
type textarea "Hei, voisimme"
type textarea "هی، ما می‌توانستیم"
type textarea "Hei, voisimme varata t"
type textarea "سلام، می‌تونیم رزرو کنیم؟"
type textarea "Hei, voisimme varata teille k"
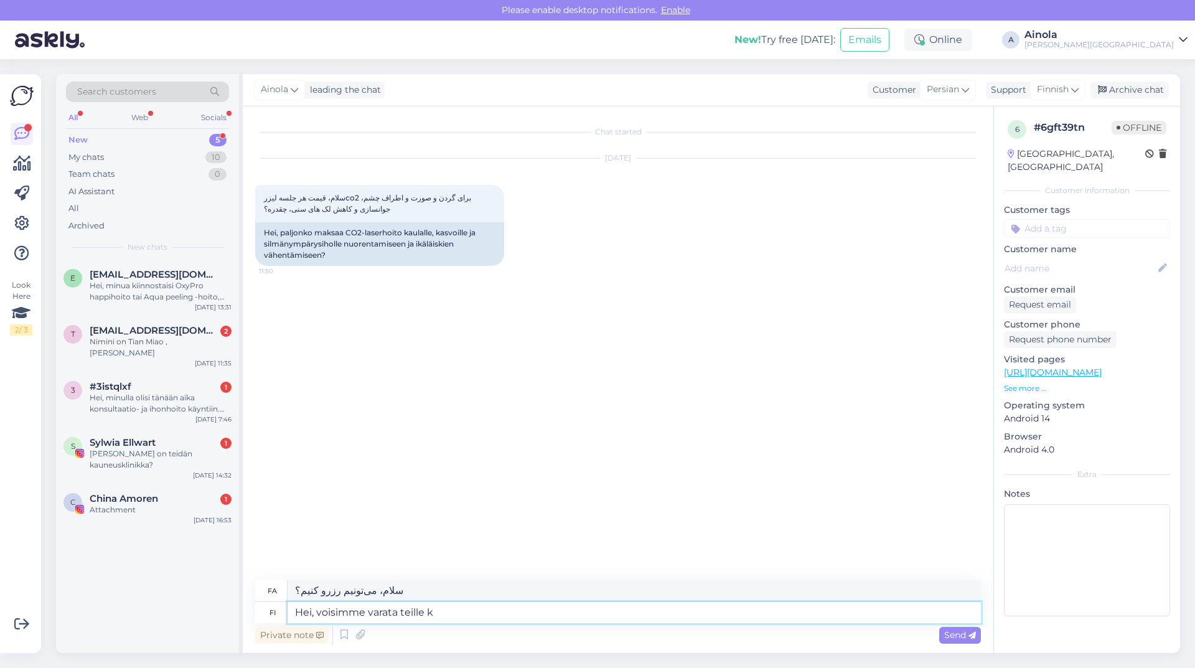
type textarea "سلام، ما می‌توانیم برای شما رزرو کنیم"
type textarea "Hei, voisimme varata teille konsultaa"
type textarea "سلام، می‌توانیم برای شما وقت مشاوره رزرو کنیم."
type textarea "Hei, voisimme varata teille i"
type textarea "سلام، ما می‌توانیم برای شما رزرو کنیم"
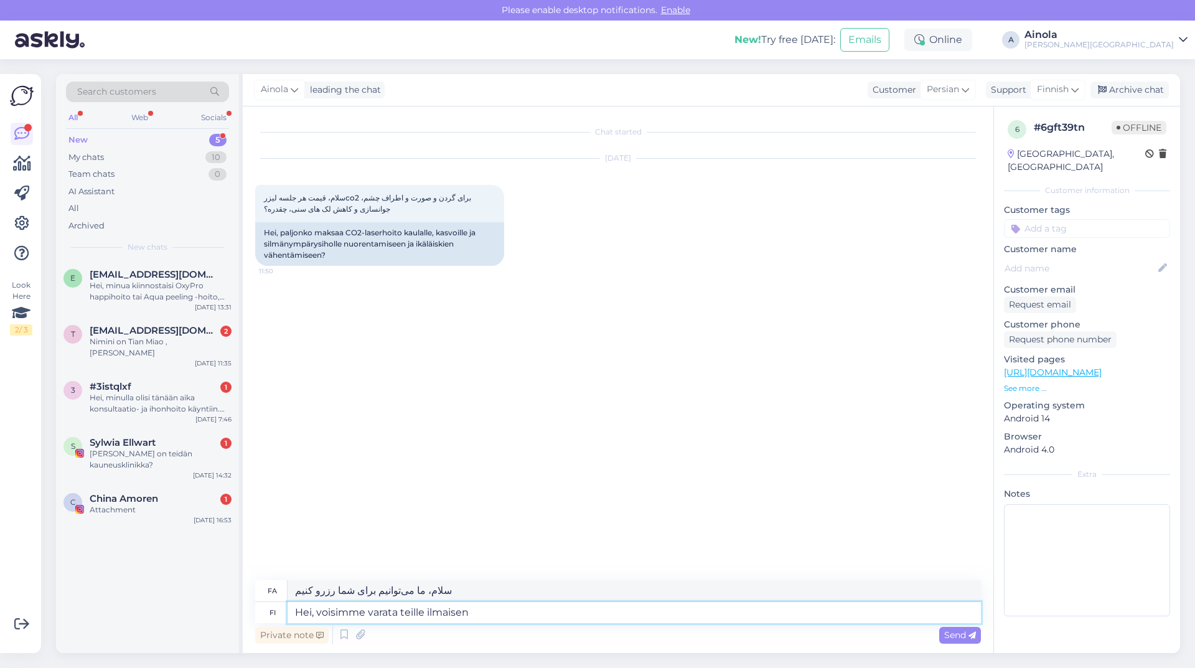
type textarea "Hei, voisimme varata teille ilmaisen k"
type textarea "سلام، آیا می‌توانیم یک نوبت رایگان برای شما رزرو کنیم؟"
type textarea "Hei, voisimme varata teille ilmaisen konsultaatio aj"
type textarea "سلام، ما می‌توانیم یک مشاوره رایگان برای شما رزرو کنیم."
type textarea "Hei, voisimme varata teille ilmaisen konsultaatio ajan"
